Goal: Unclear: Browse casually

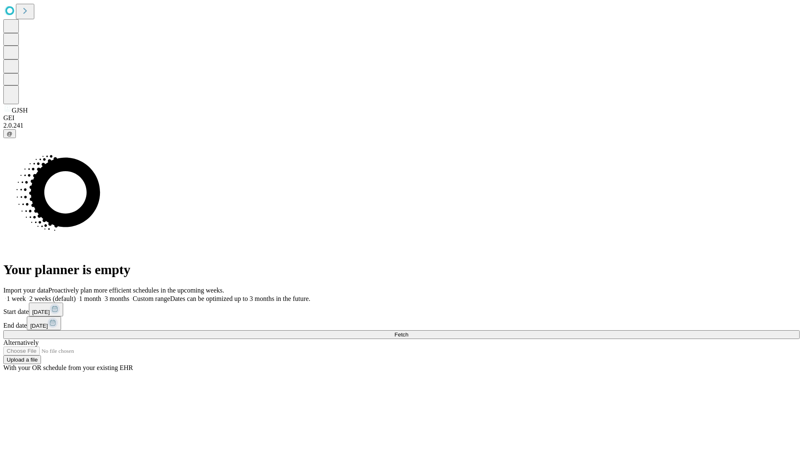
click at [408, 331] on span "Fetch" at bounding box center [401, 334] width 14 height 6
